Goal: Entertainment & Leisure: Consume media (video, audio)

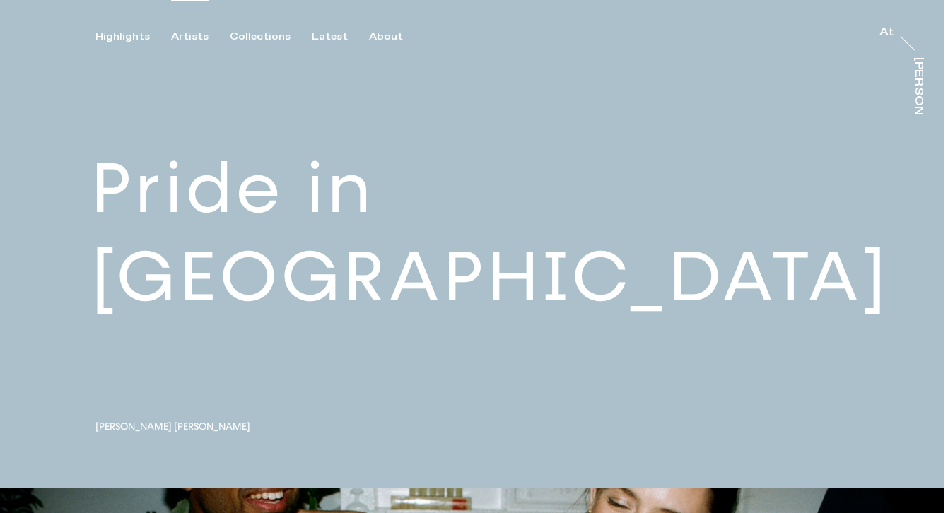
click at [199, 34] on div "Artists" at bounding box center [189, 36] width 37 height 13
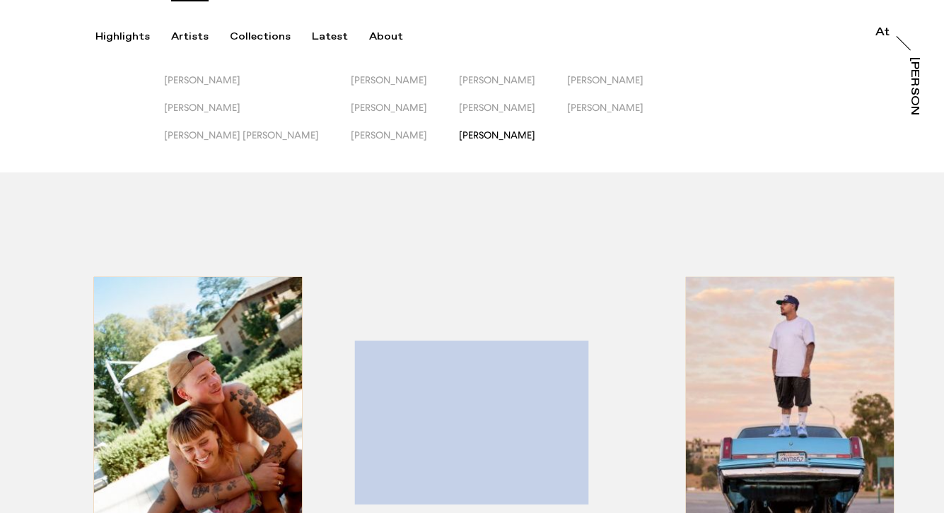
click at [459, 132] on span "[PERSON_NAME]" at bounding box center [497, 134] width 76 height 11
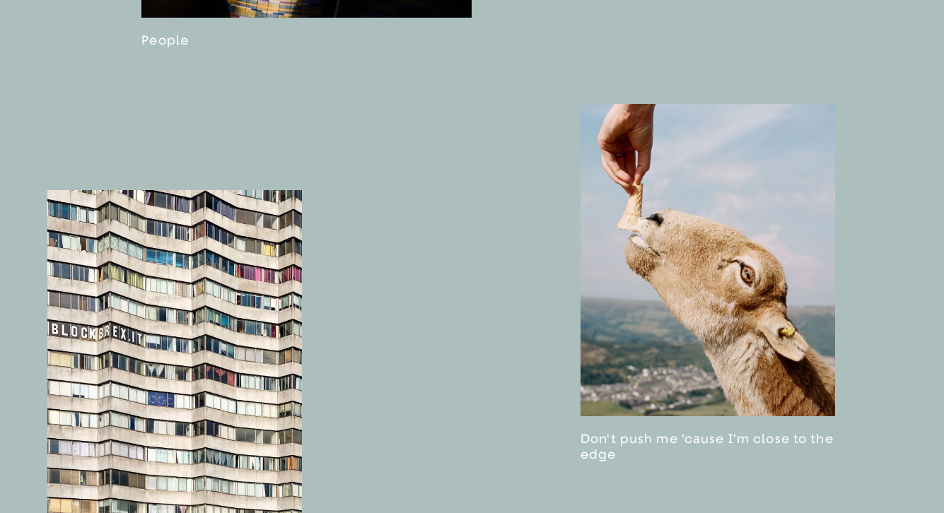
scroll to position [1806, 0]
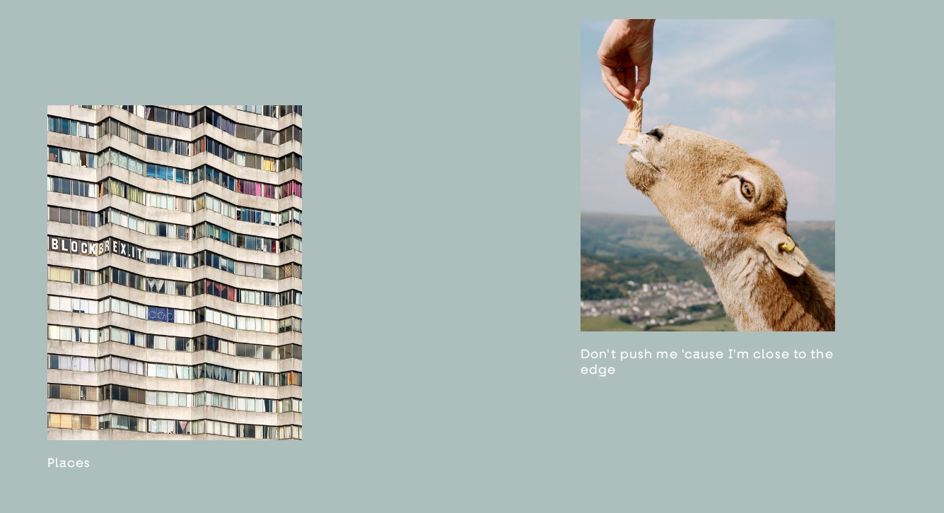
click at [649, 185] on link at bounding box center [708, 198] width 255 height 359
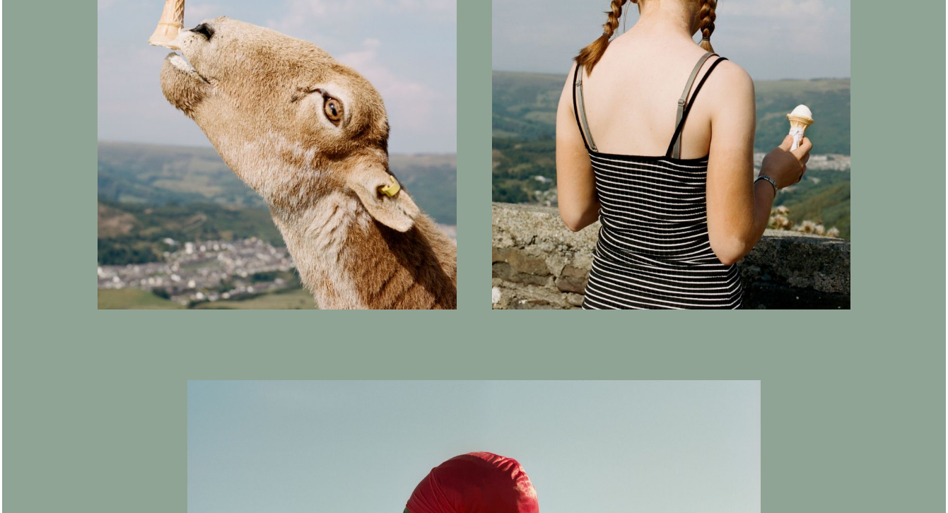
scroll to position [1235, 0]
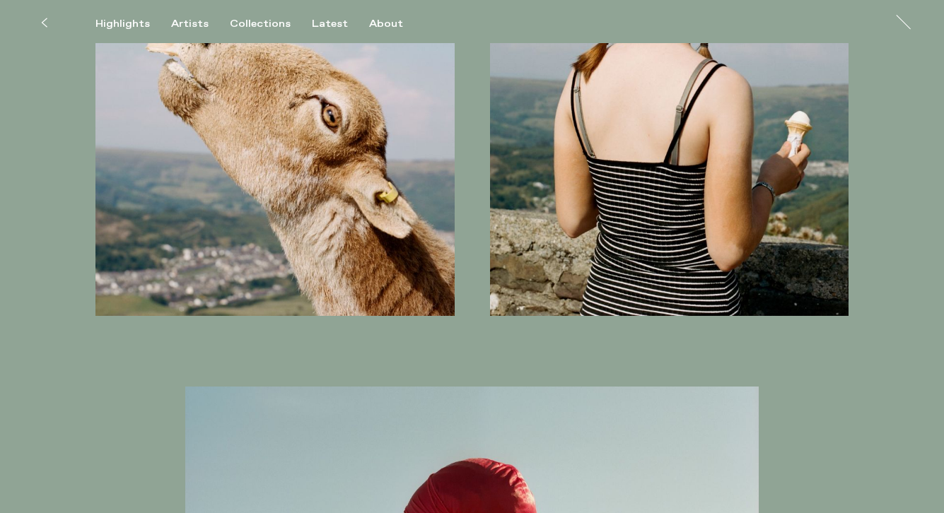
click at [306, 173] on img at bounding box center [274, 95] width 359 height 441
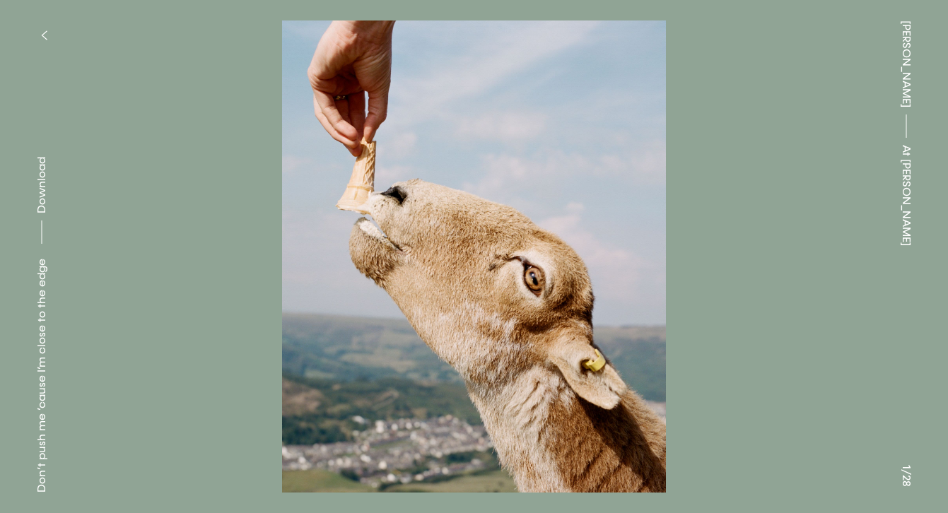
click at [37, 169] on button at bounding box center [237, 128] width 475 height 257
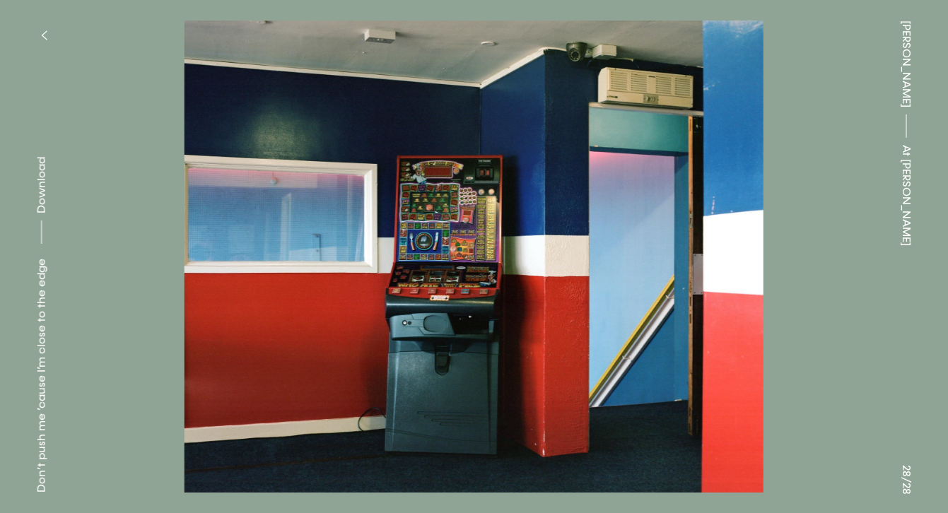
click at [801, 204] on button at bounding box center [712, 128] width 475 height 257
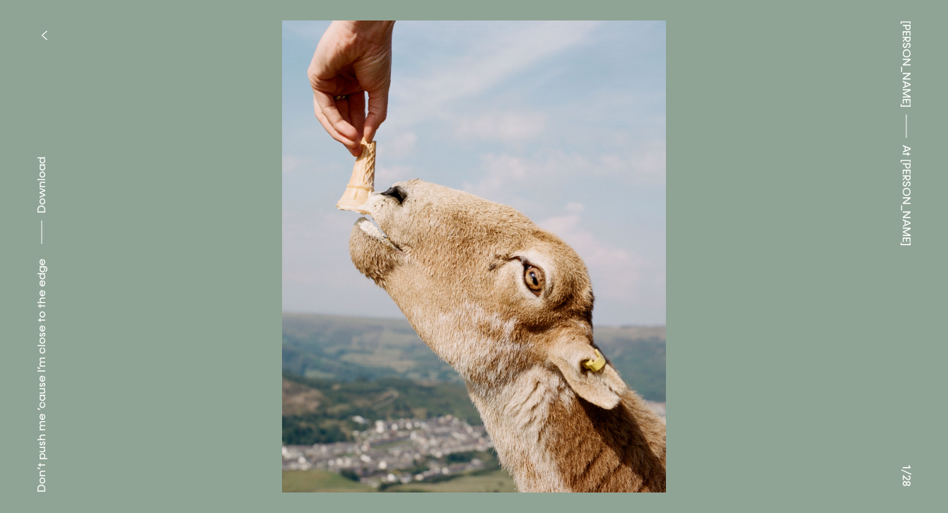
click at [42, 409] on div "Don’t push me ’cause I’m close to the edge" at bounding box center [41, 376] width 17 height 234
click at [45, 35] on icon "button" at bounding box center [44, 35] width 6 height 11
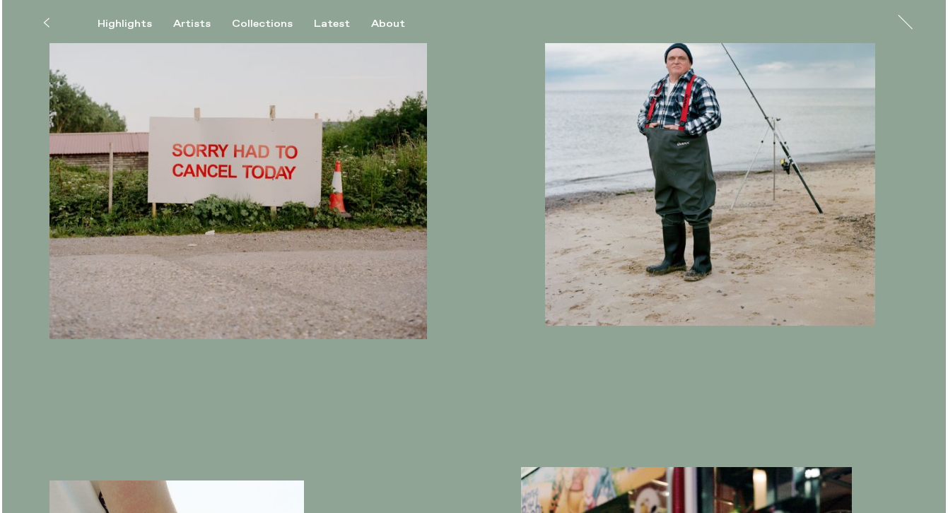
scroll to position [3789, 0]
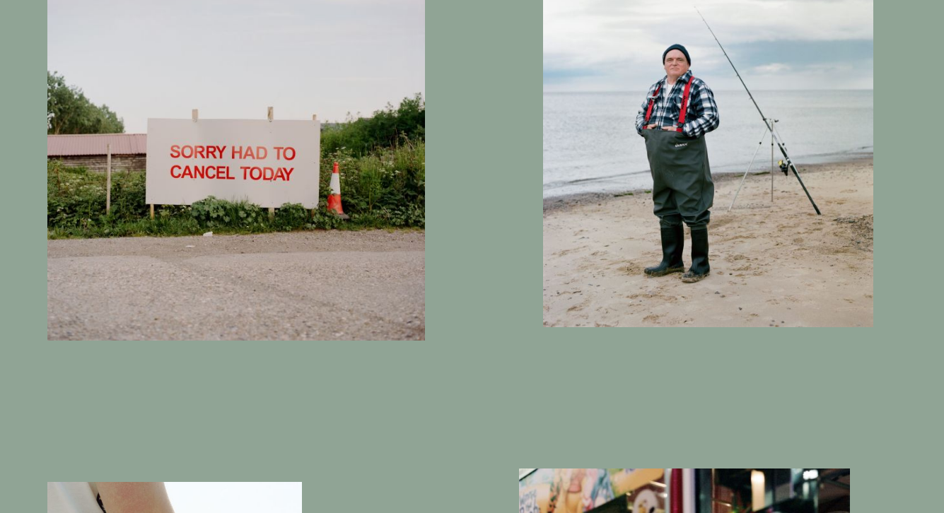
click at [615, 211] on img "button" at bounding box center [708, 126] width 330 height 402
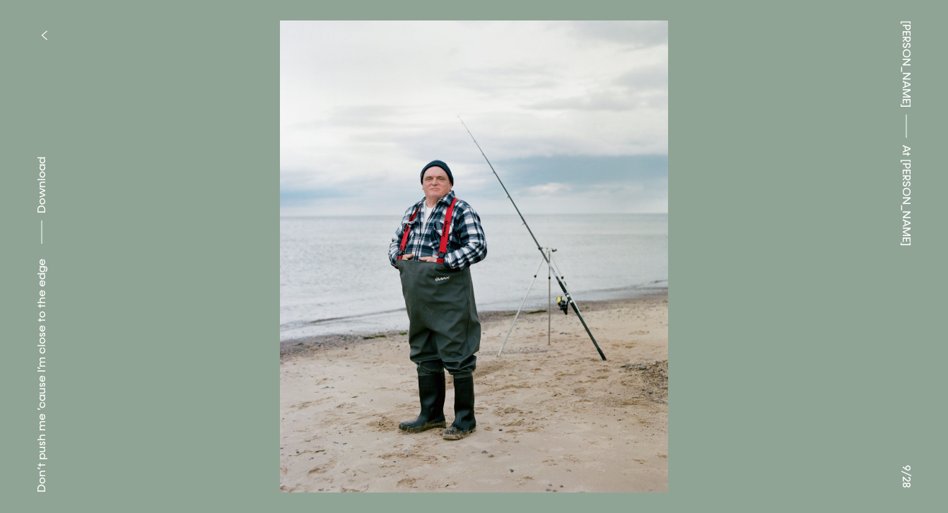
click at [34, 178] on button at bounding box center [237, 128] width 475 height 257
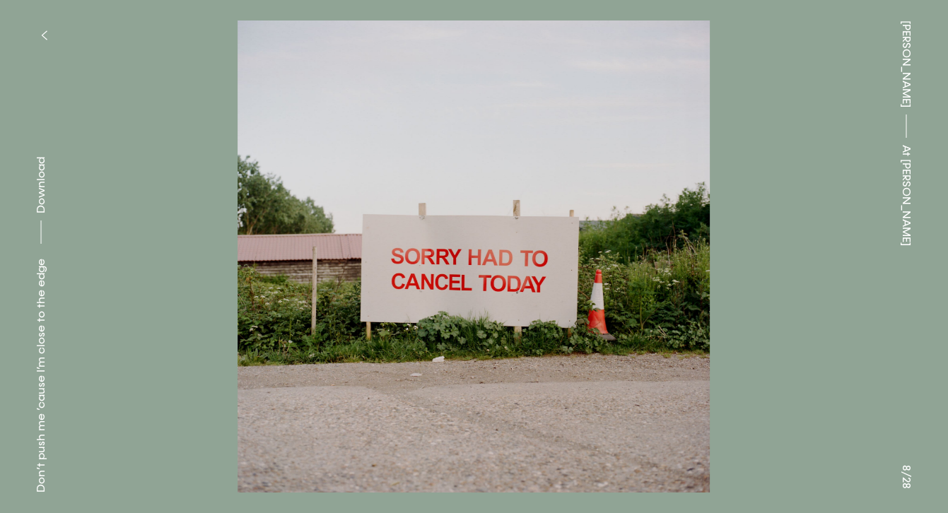
click at [820, 199] on button at bounding box center [712, 128] width 475 height 257
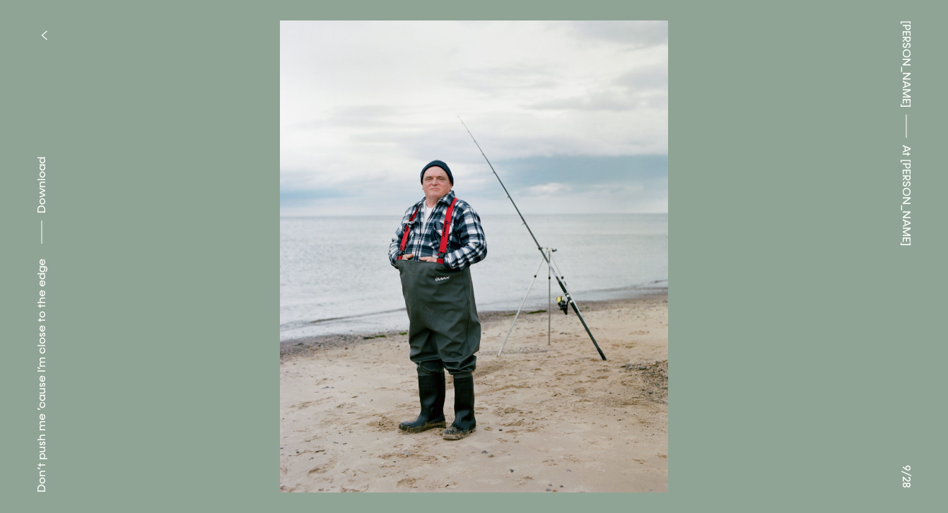
click at [169, 138] on button at bounding box center [237, 128] width 475 height 257
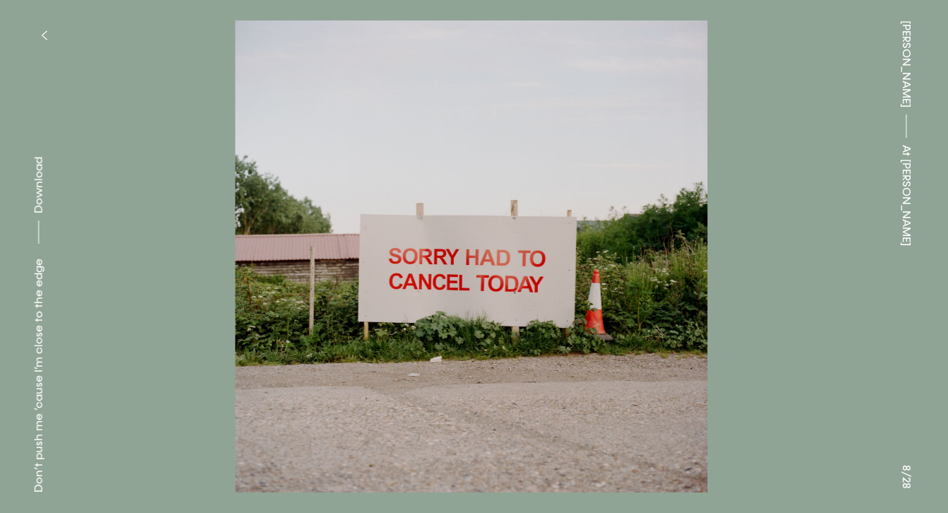
click at [45, 30] on icon "button" at bounding box center [44, 35] width 6 height 11
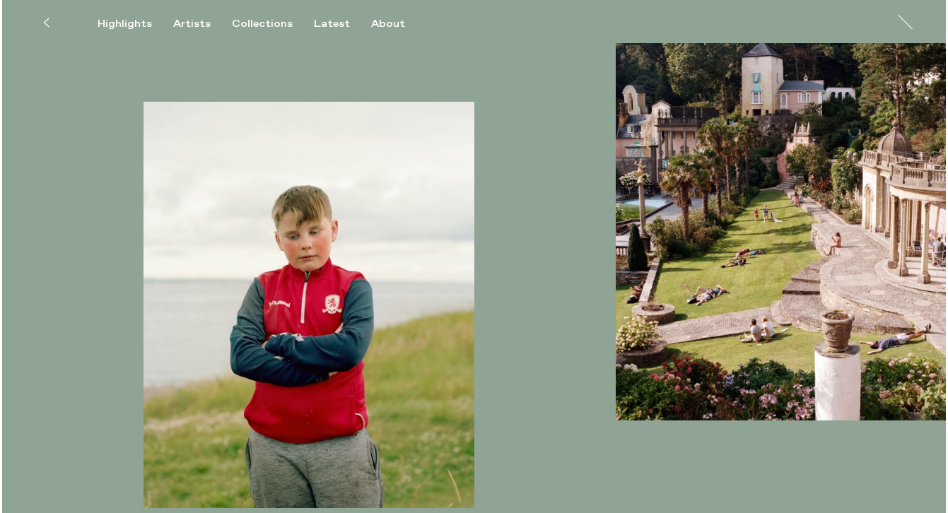
scroll to position [7283, 0]
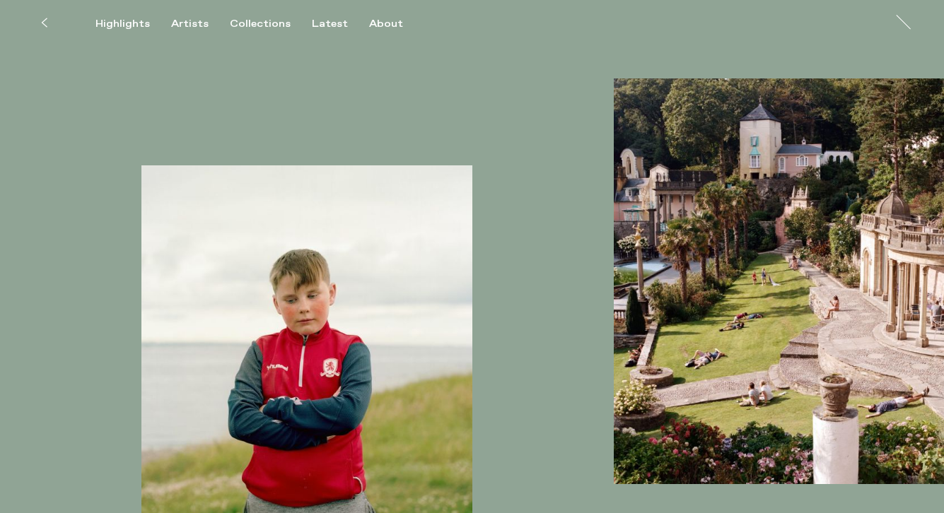
click at [742, 272] on img "button" at bounding box center [779, 282] width 330 height 407
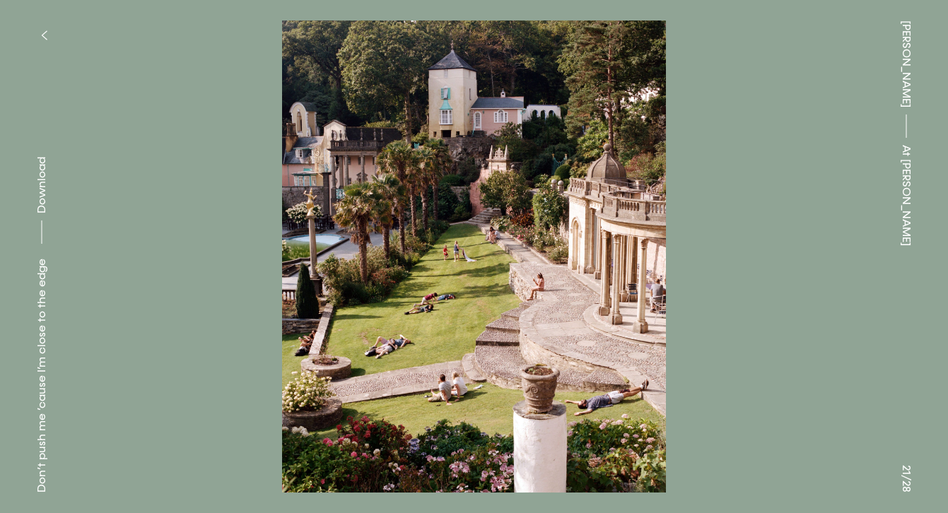
click at [912, 282] on div "[PERSON_NAME] At [PERSON_NAME]" at bounding box center [906, 256] width 83 height 513
click at [842, 256] on button at bounding box center [712, 128] width 475 height 257
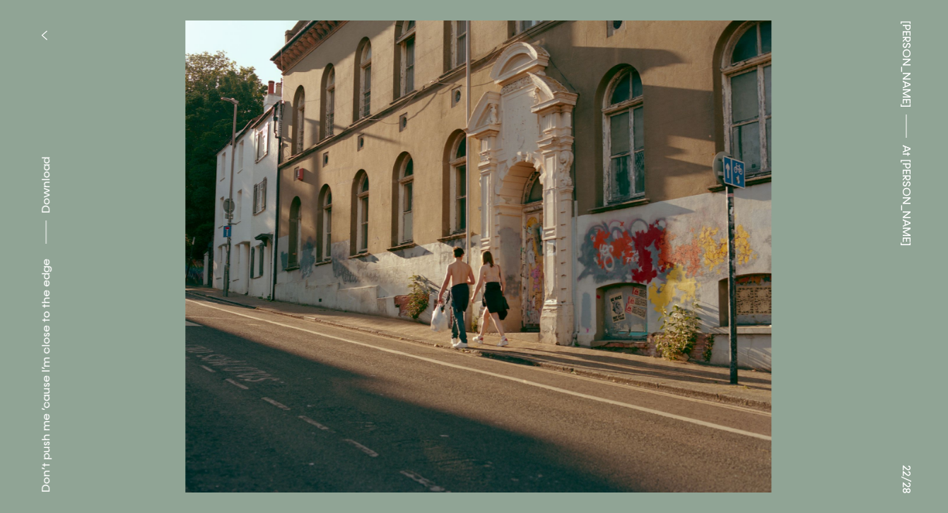
click at [842, 256] on button at bounding box center [712, 128] width 475 height 257
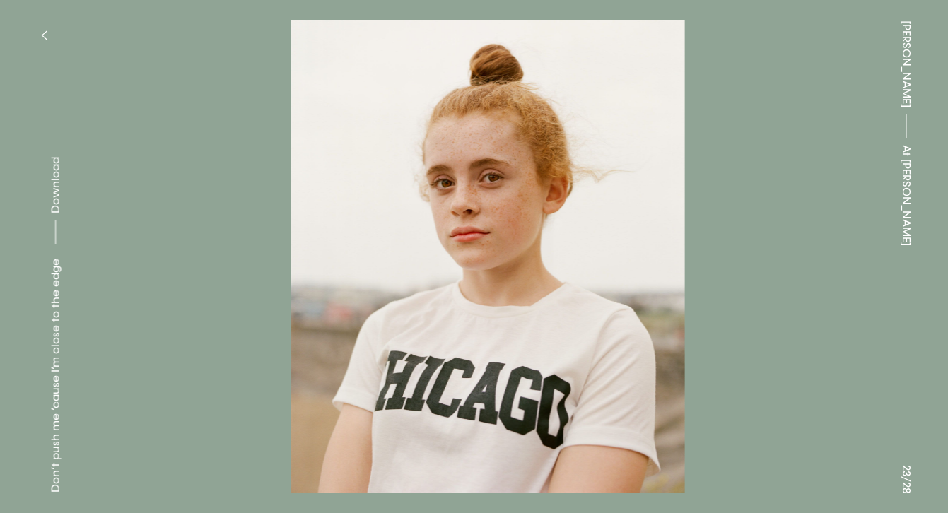
click at [842, 256] on button at bounding box center [712, 128] width 475 height 257
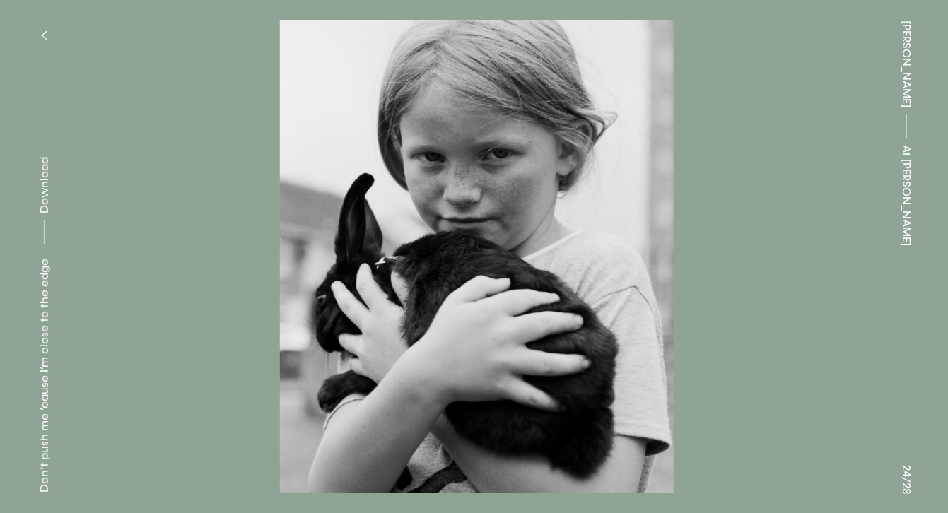
click at [842, 256] on button at bounding box center [712, 128] width 475 height 257
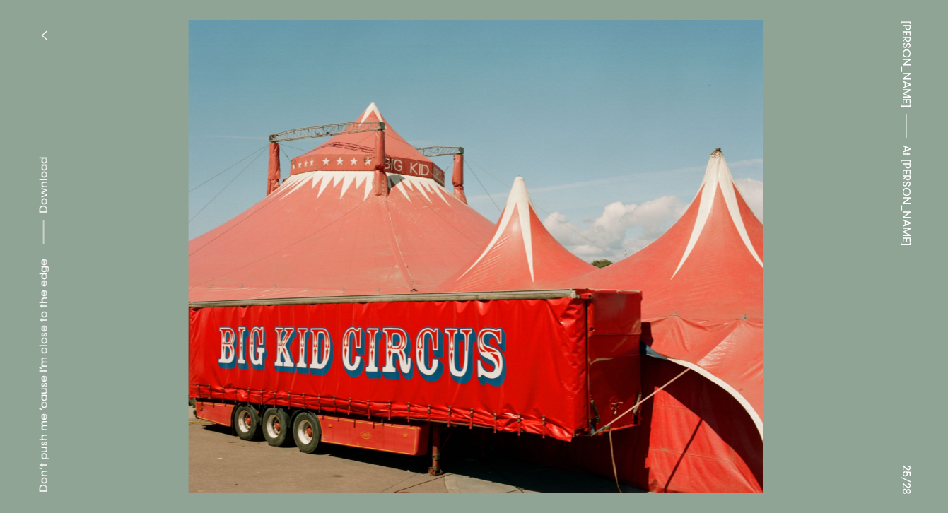
click at [842, 256] on button at bounding box center [712, 128] width 475 height 257
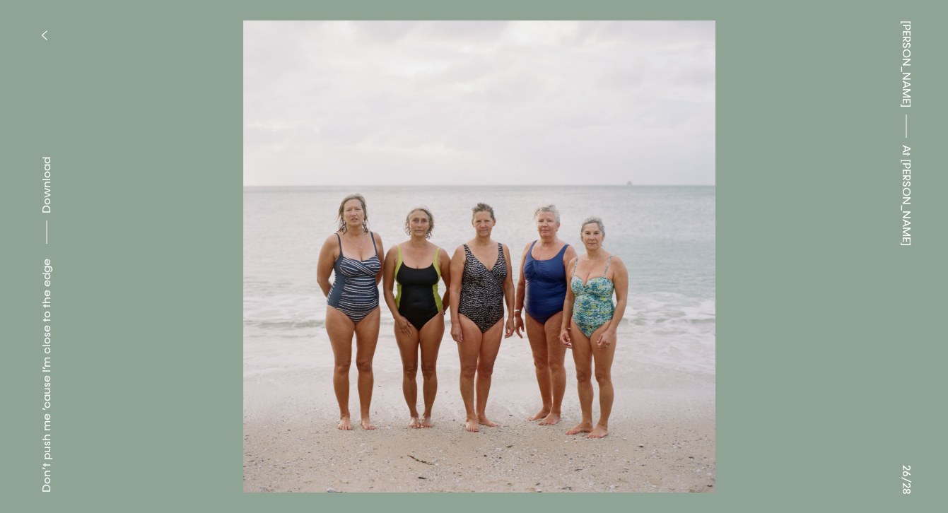
click at [842, 256] on button at bounding box center [712, 128] width 475 height 257
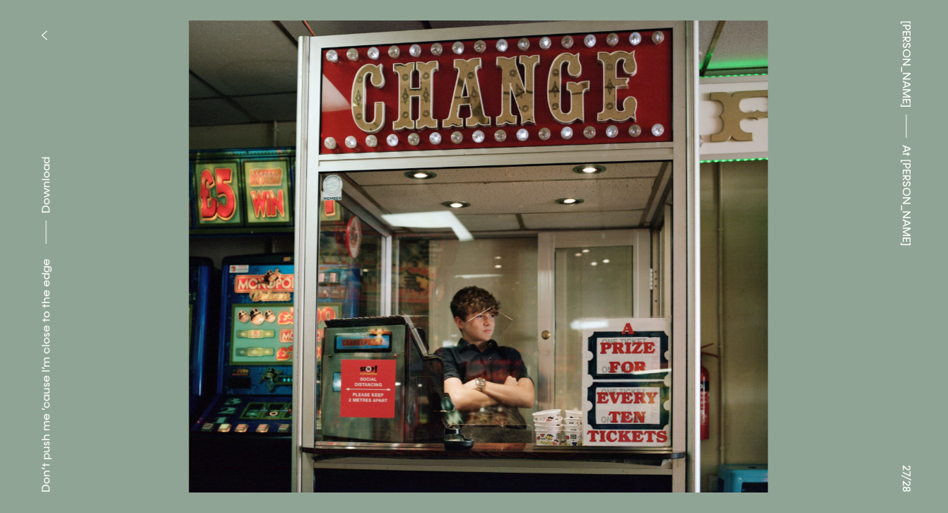
click at [842, 256] on button at bounding box center [712, 128] width 475 height 257
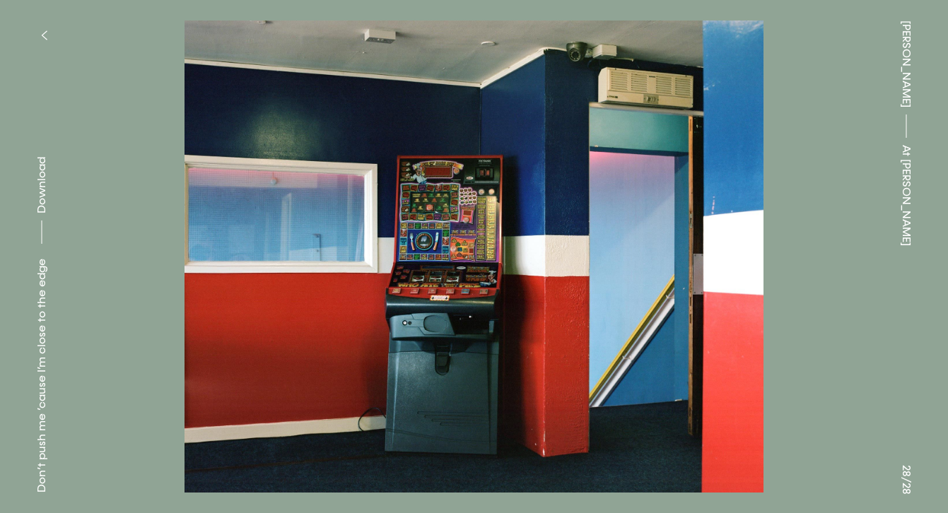
click at [842, 256] on button at bounding box center [712, 128] width 475 height 257
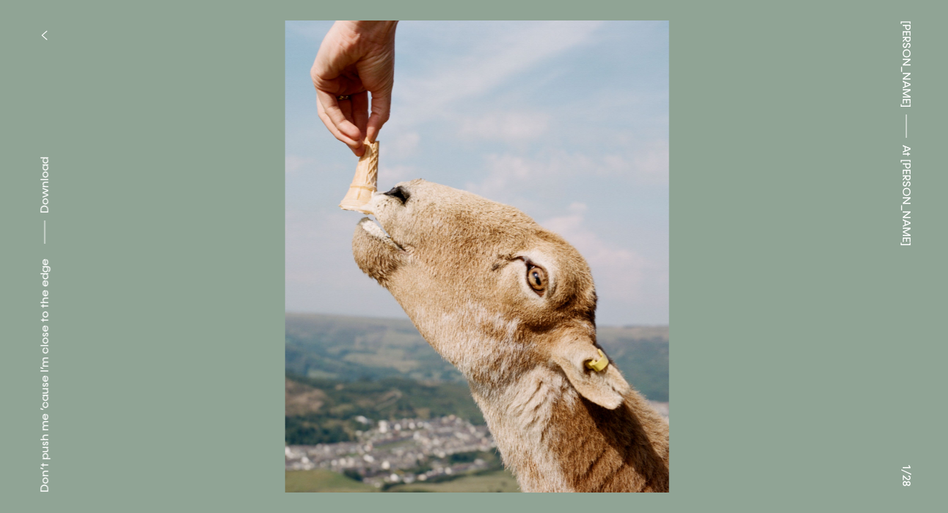
click at [842, 256] on button at bounding box center [712, 128] width 475 height 257
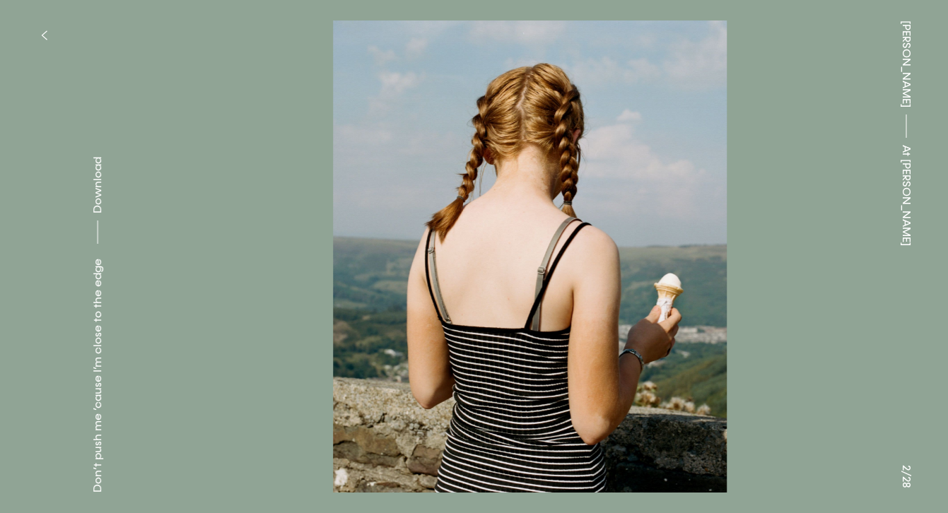
click at [842, 256] on button at bounding box center [712, 128] width 475 height 257
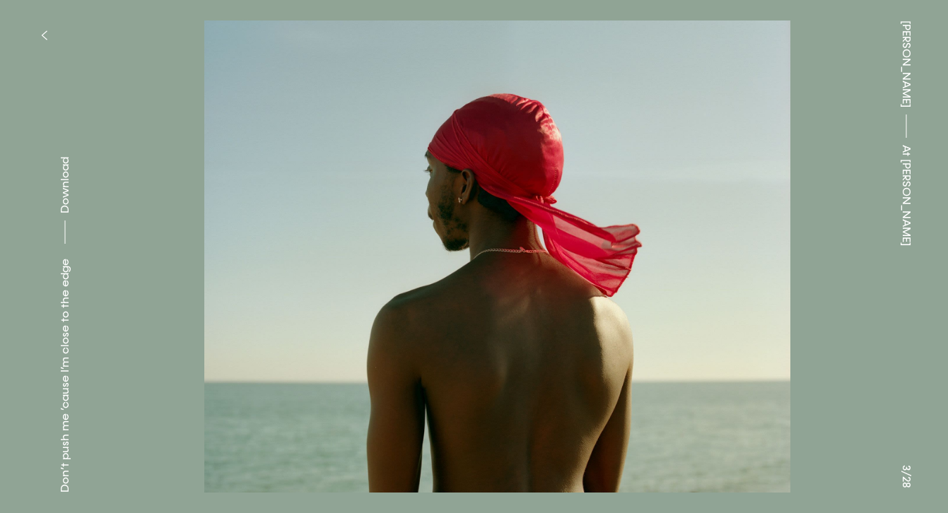
click at [842, 256] on button at bounding box center [712, 128] width 475 height 257
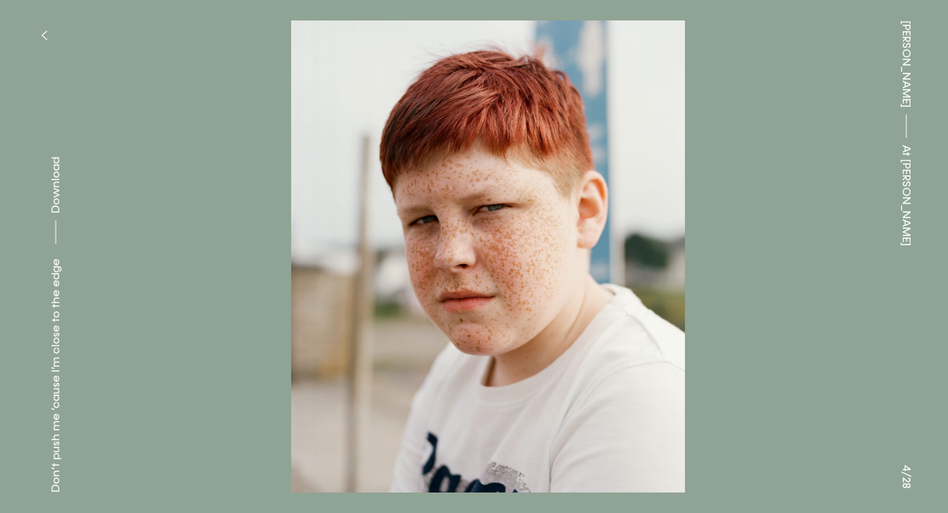
click at [842, 256] on button at bounding box center [712, 128] width 475 height 257
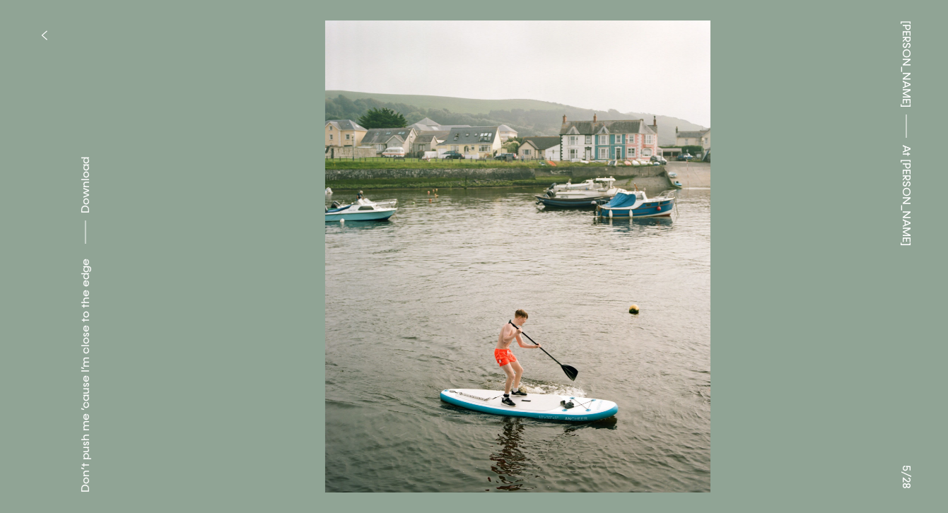
click at [842, 256] on button at bounding box center [712, 128] width 475 height 257
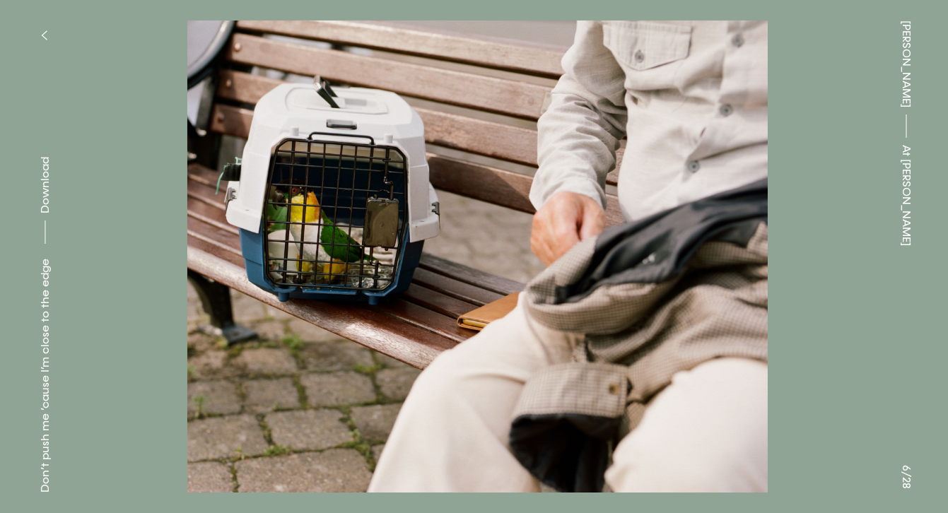
click at [842, 256] on button at bounding box center [712, 128] width 475 height 257
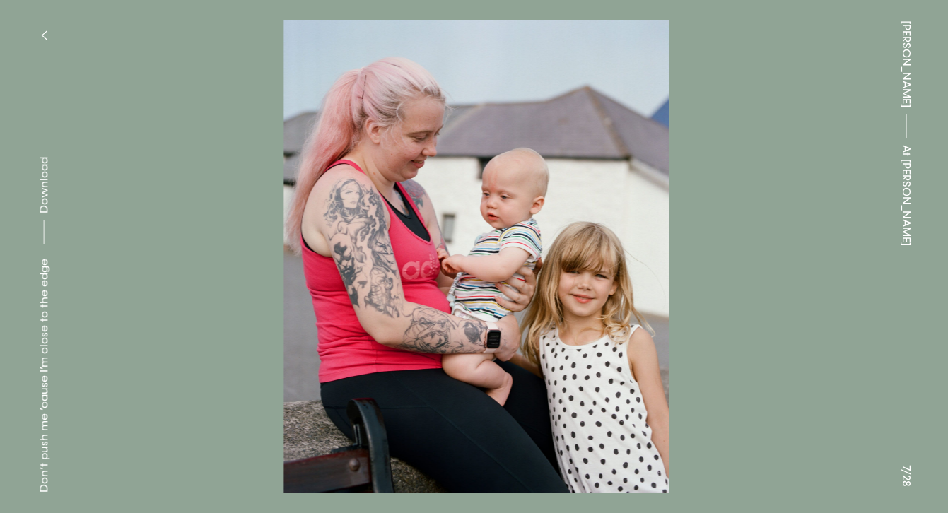
click at [842, 256] on button at bounding box center [712, 128] width 475 height 257
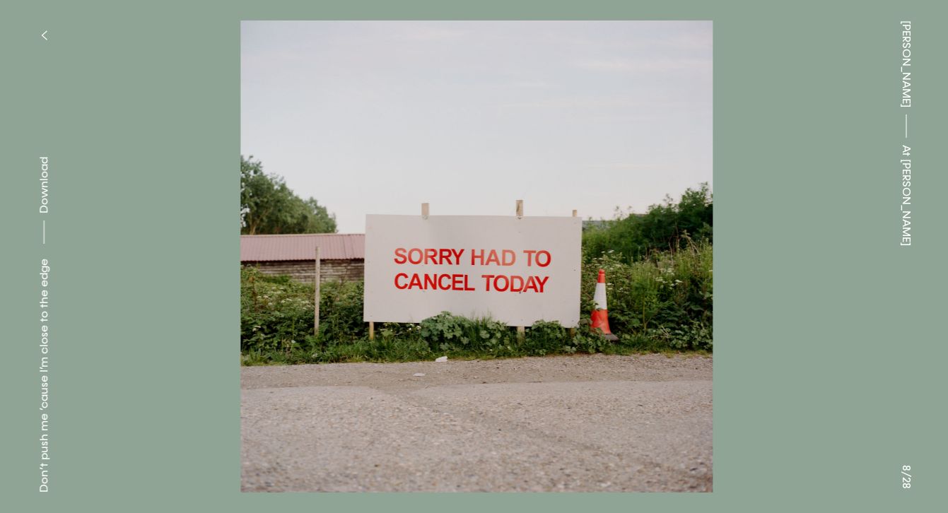
click at [842, 256] on button at bounding box center [712, 128] width 475 height 257
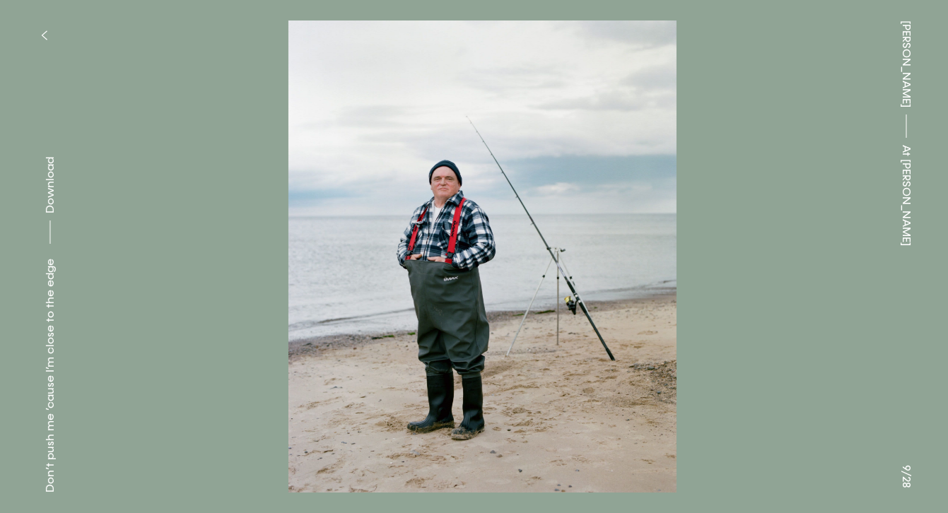
click at [842, 256] on button at bounding box center [712, 128] width 475 height 257
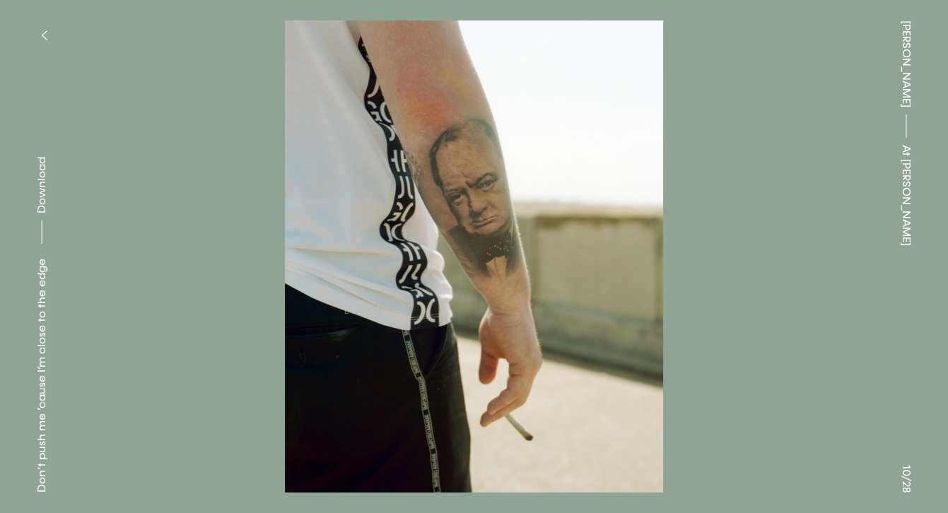
click at [43, 33] on icon "button" at bounding box center [44, 35] width 6 height 11
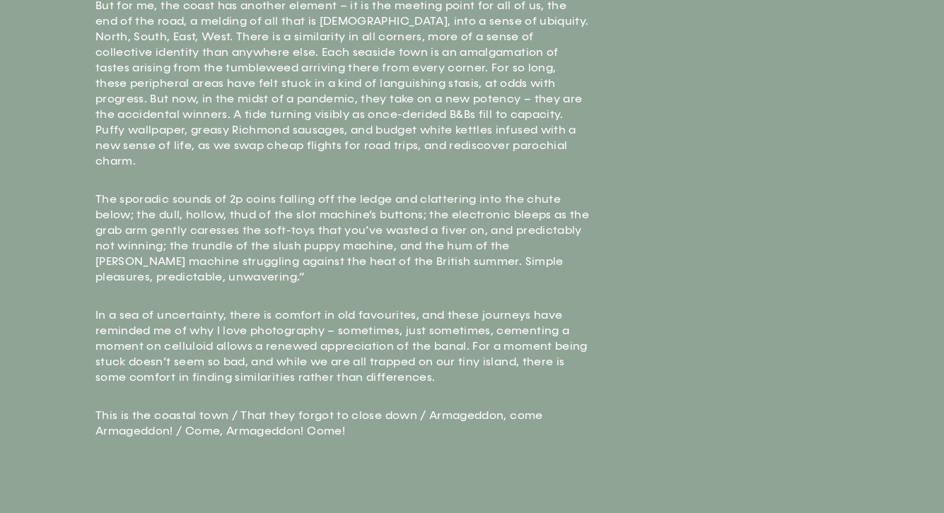
scroll to position [3189, 0]
